Goal: Transaction & Acquisition: Purchase product/service

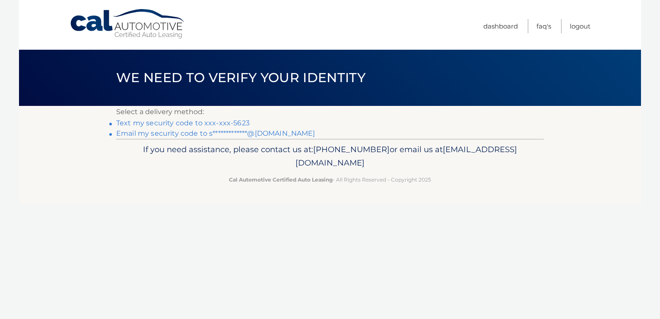
click at [201, 125] on link "Text my security code to xxx-xxx-5623" at bounding box center [183, 123] width 134 height 8
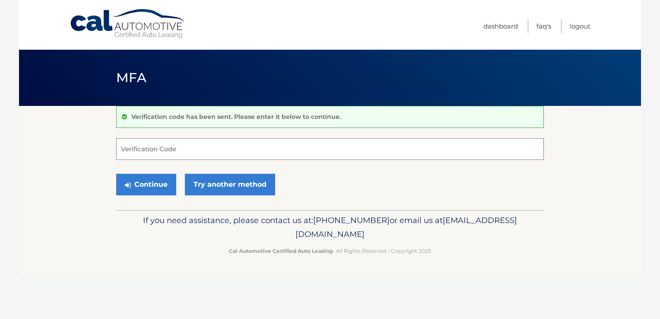
click at [188, 147] on input "Verification Code" at bounding box center [330, 149] width 428 height 22
type input "653199"
click at [156, 188] on button "Continue" at bounding box center [146, 185] width 60 height 22
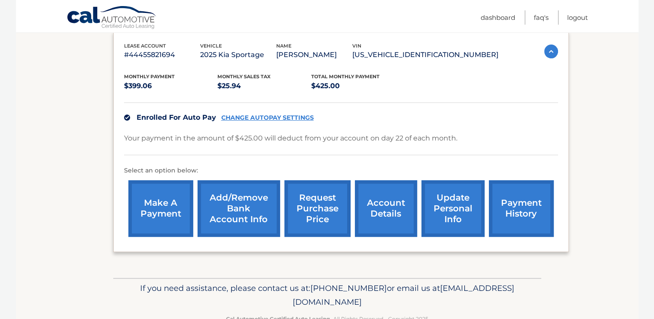
scroll to position [156, 0]
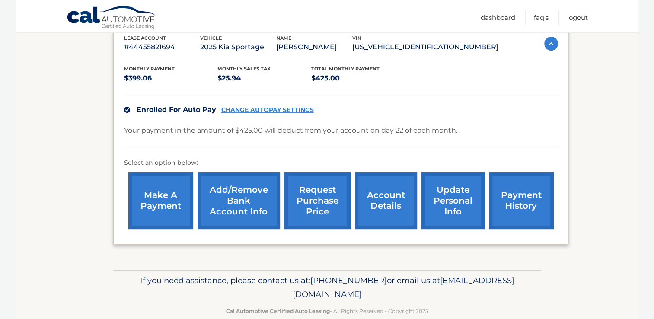
click at [150, 193] on link "make a payment" at bounding box center [160, 200] width 65 height 57
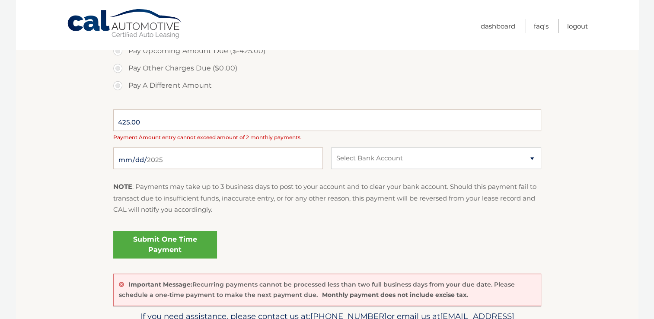
scroll to position [351, 0]
click at [379, 159] on select "Select Bank Account" at bounding box center [436, 157] width 210 height 22
click at [191, 246] on link "Submit One Time Payment" at bounding box center [165, 244] width 104 height 28
type input "0"
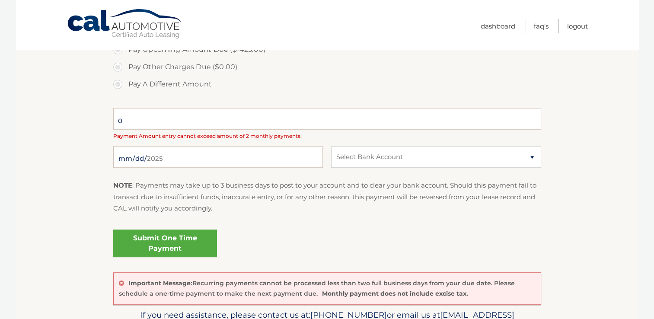
select select "NDkwZDg5MmEtYTE2Zi00NzQyLWI3MTMtOTk2MmYwM2M0OTE5"
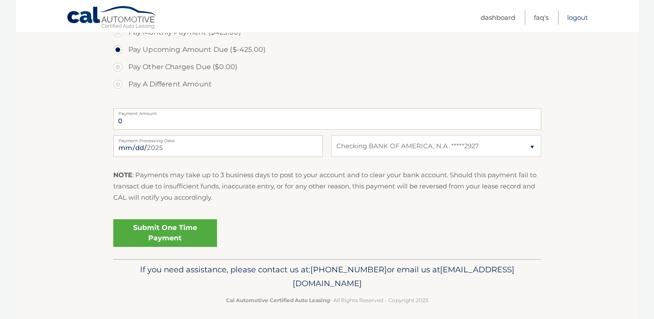
click at [581, 17] on link "Logout" at bounding box center [577, 17] width 21 height 14
